Goal: Check status: Check status

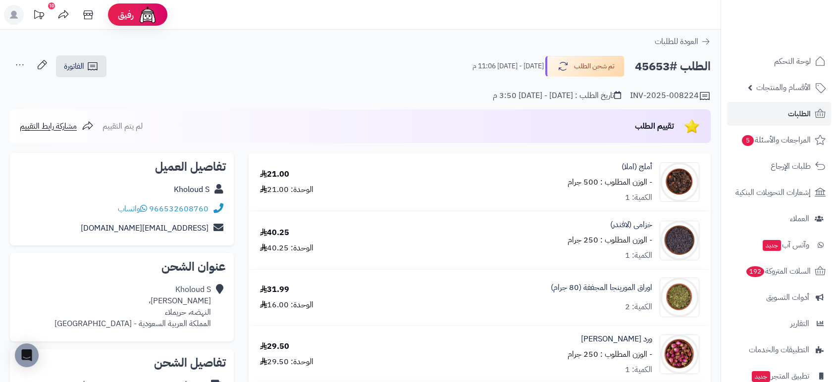
scroll to position [276, 0]
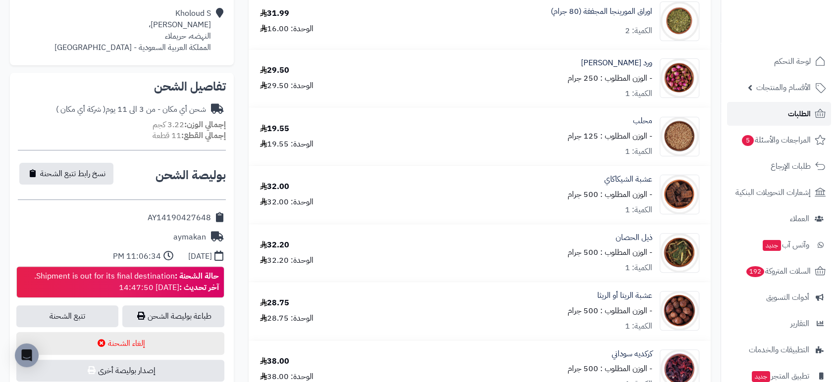
click at [802, 113] on span "الطلبات" at bounding box center [799, 114] width 23 height 14
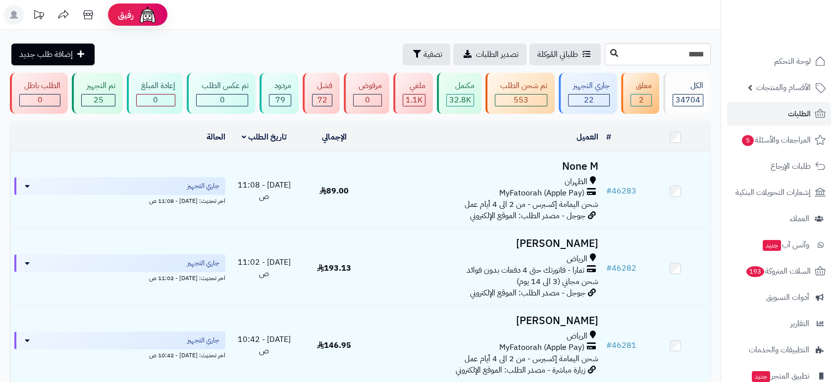
type input "*****"
click at [610, 54] on icon at bounding box center [614, 53] width 8 height 8
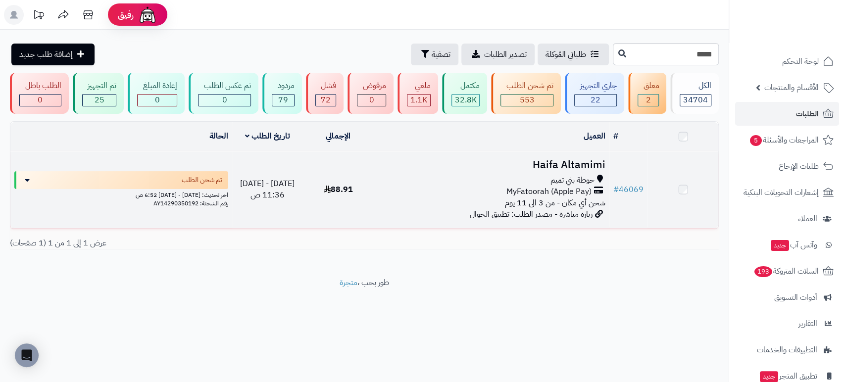
click at [562, 163] on h3 "Haifa Altamimi" at bounding box center [492, 164] width 228 height 11
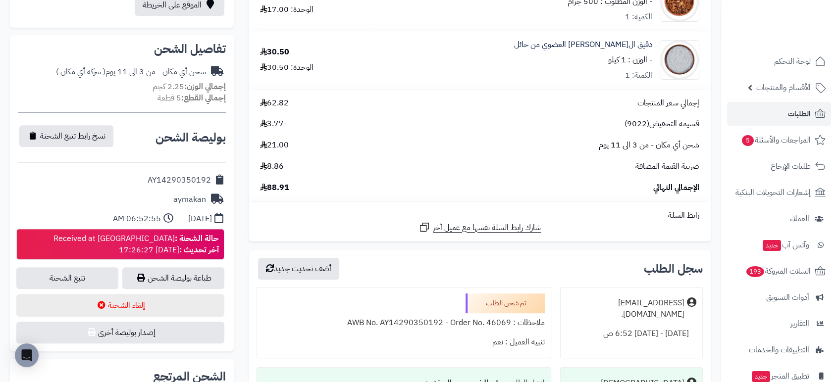
scroll to position [357, 0]
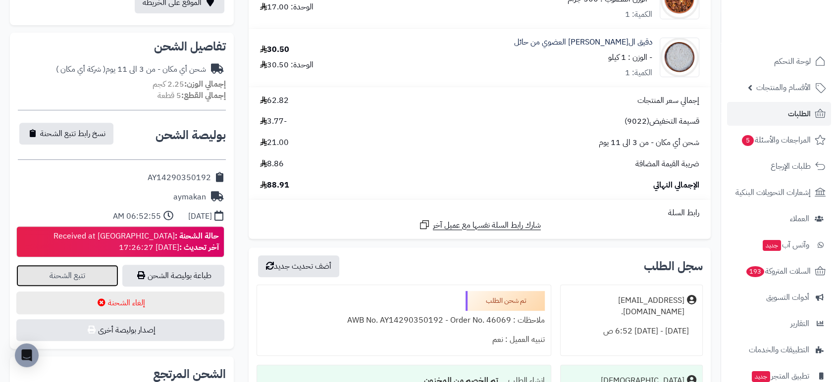
click at [83, 265] on link "تتبع الشحنة" at bounding box center [67, 276] width 102 height 22
